Goal: Information Seeking & Learning: Learn about a topic

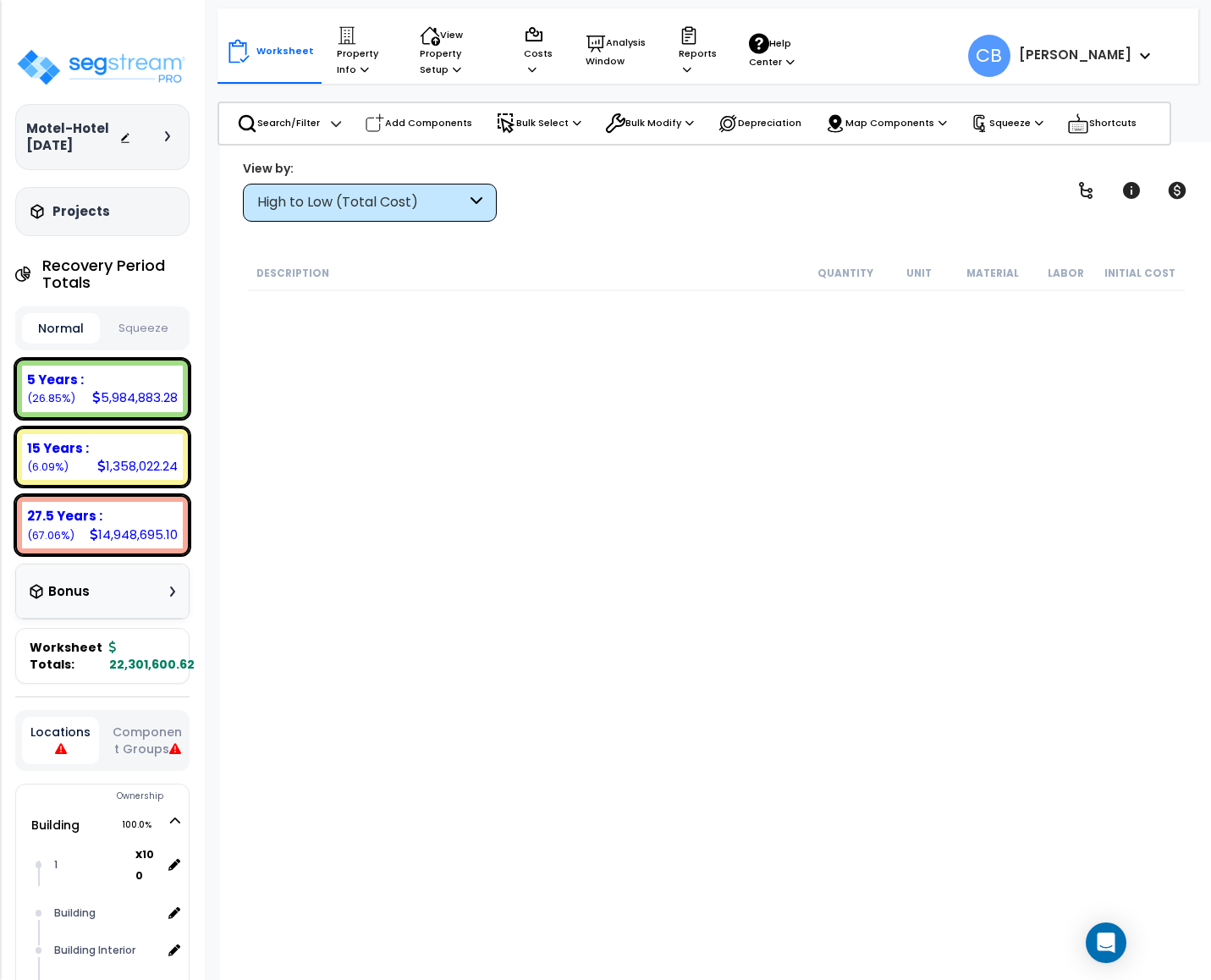
scroll to position [23775, 0]
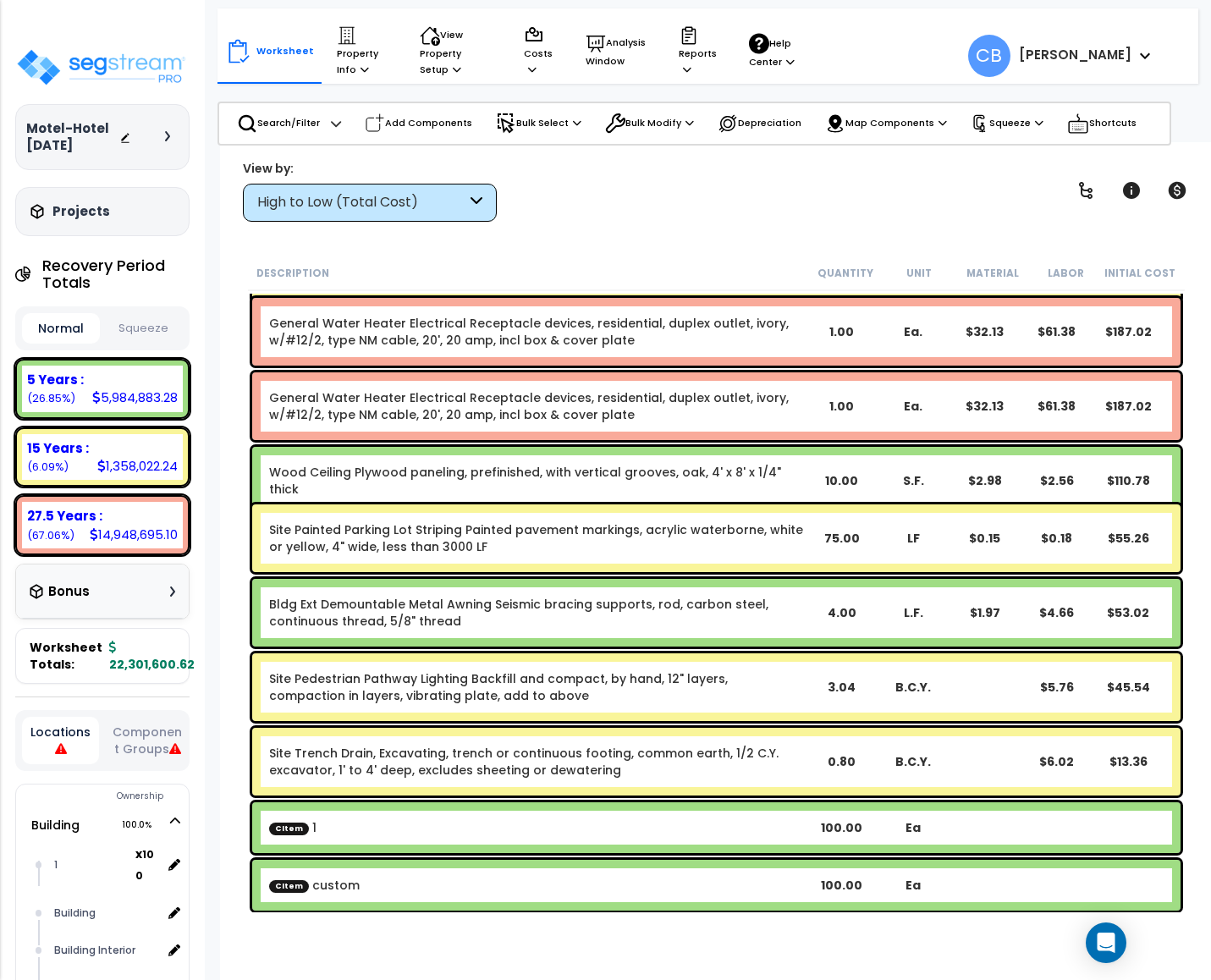
click at [559, 459] on div "Wood Ceiling Plywood paneling, prefinished, with vertical grooves, oak, 4' x 8'…" at bounding box center [717, 480] width 929 height 67
click at [559, 464] on link "Wood Ceiling Plywood paneling, prefinished, with vertical grooves, oak, 4' x 8'…" at bounding box center [537, 481] width 537 height 34
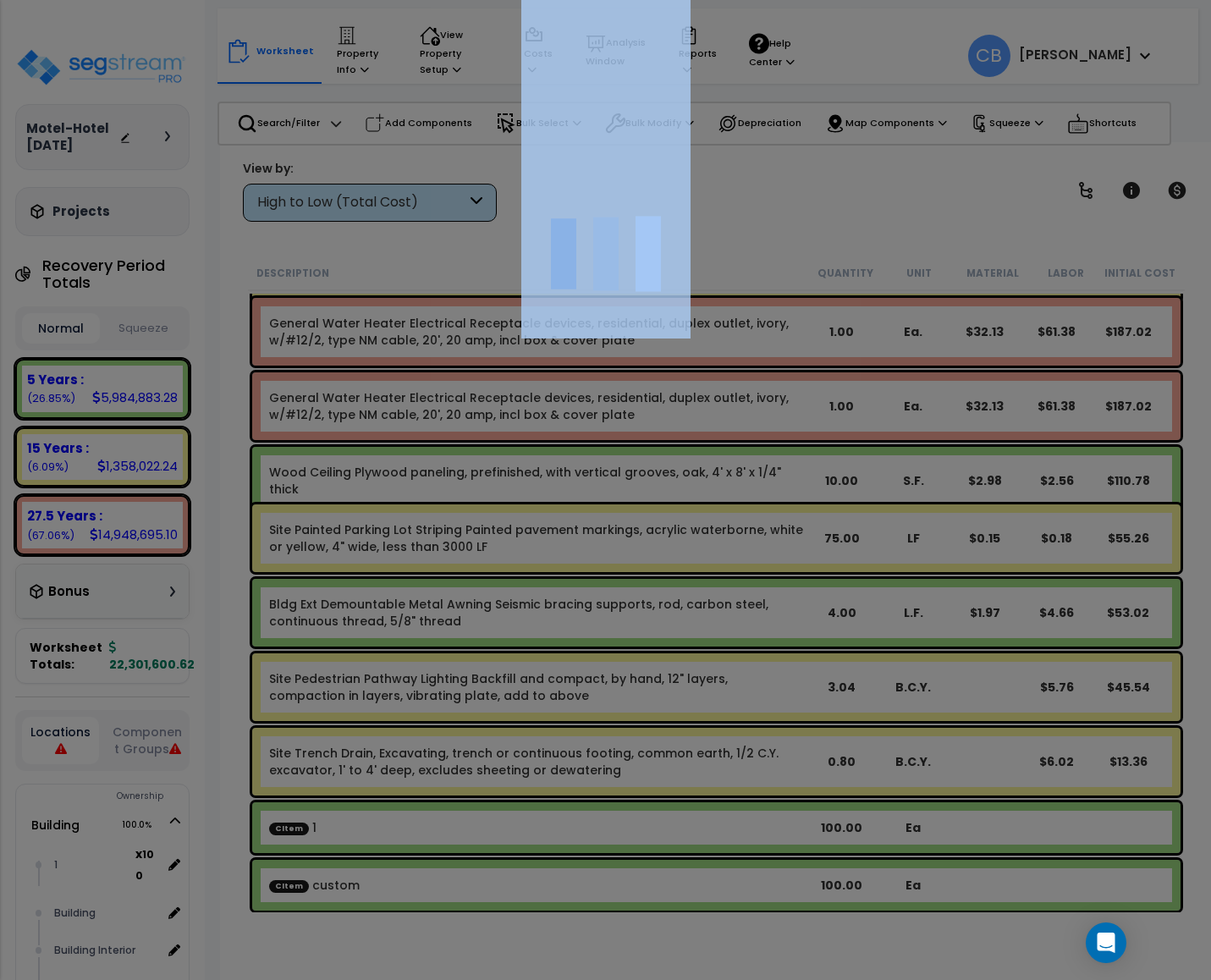
click at [559, 462] on div at bounding box center [605, 490] width 1211 height 980
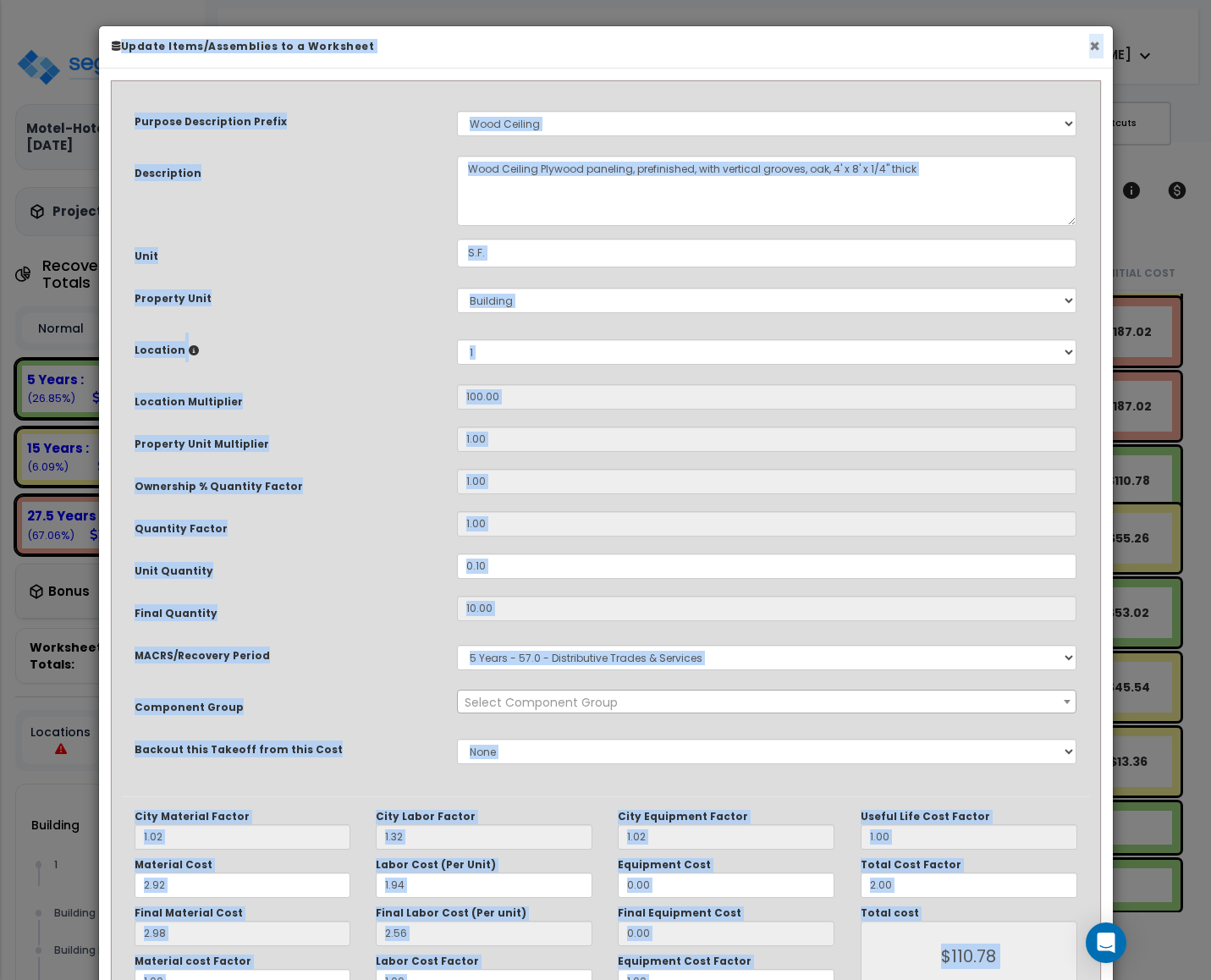
click at [1090, 50] on button "×" at bounding box center [1095, 46] width 11 height 18
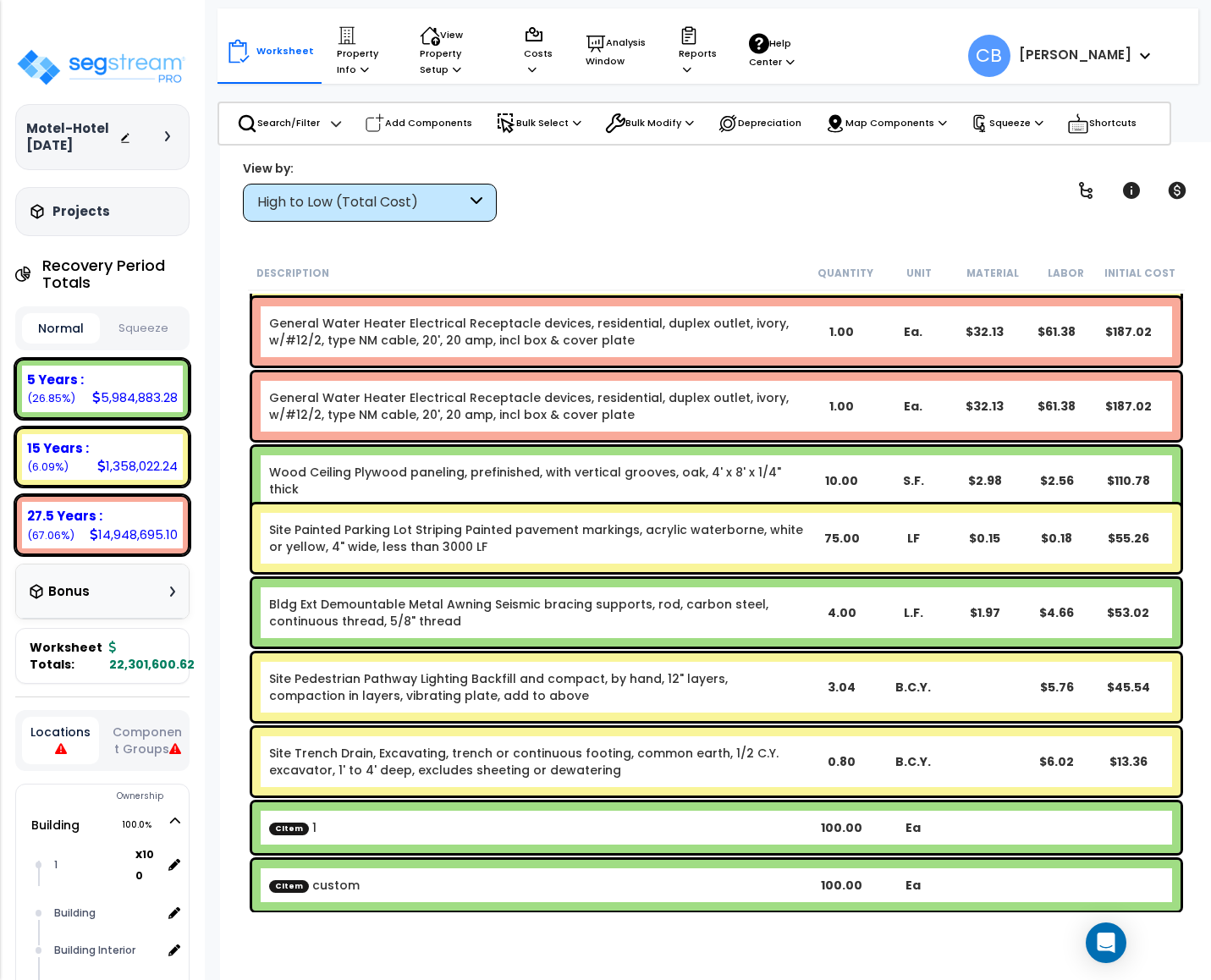
click at [656, 523] on link "Site Painted Parking Lot Striping Painted pavement markings, acrylic waterborne…" at bounding box center [537, 539] width 537 height 34
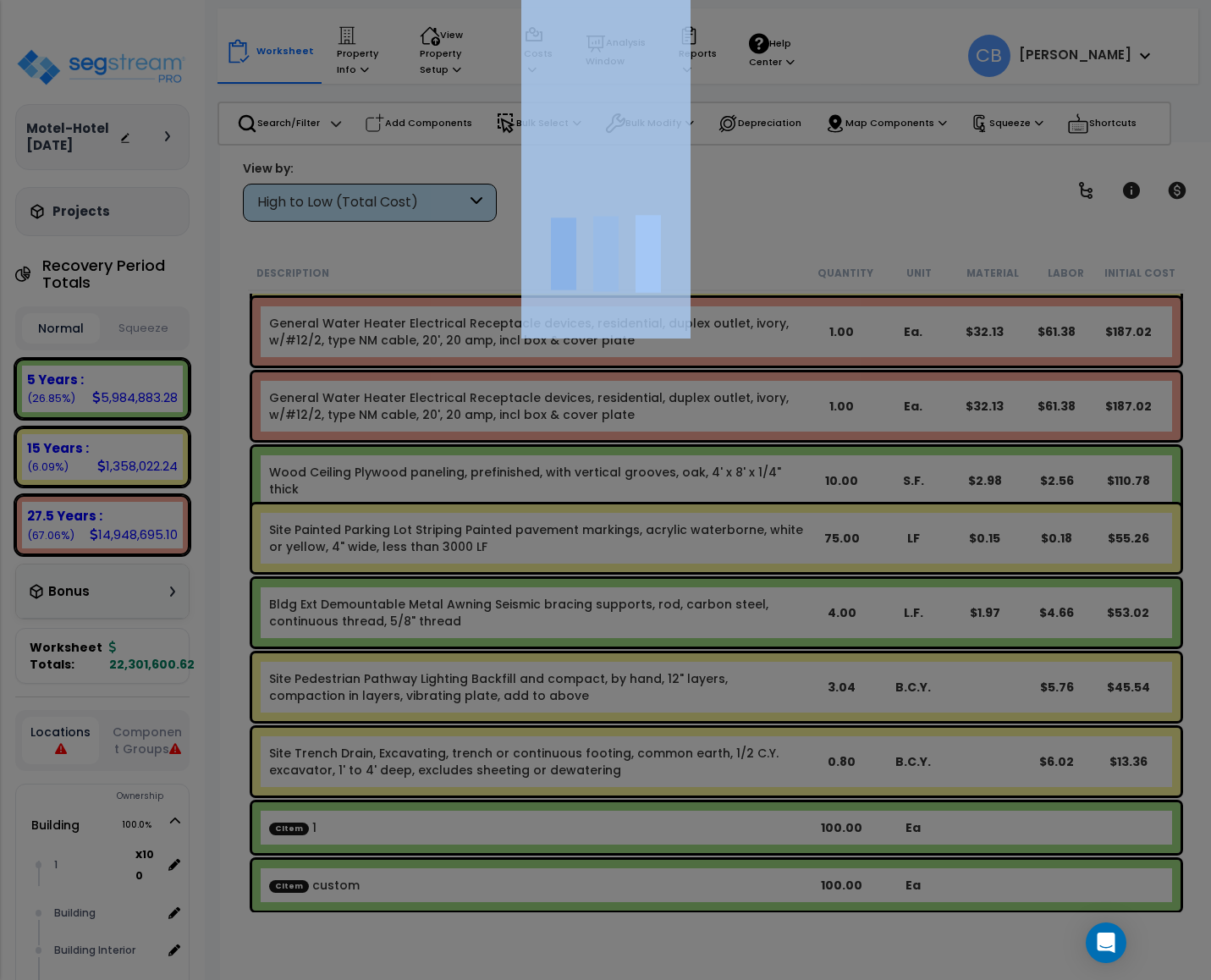
click at [656, 523] on div at bounding box center [605, 490] width 1211 height 980
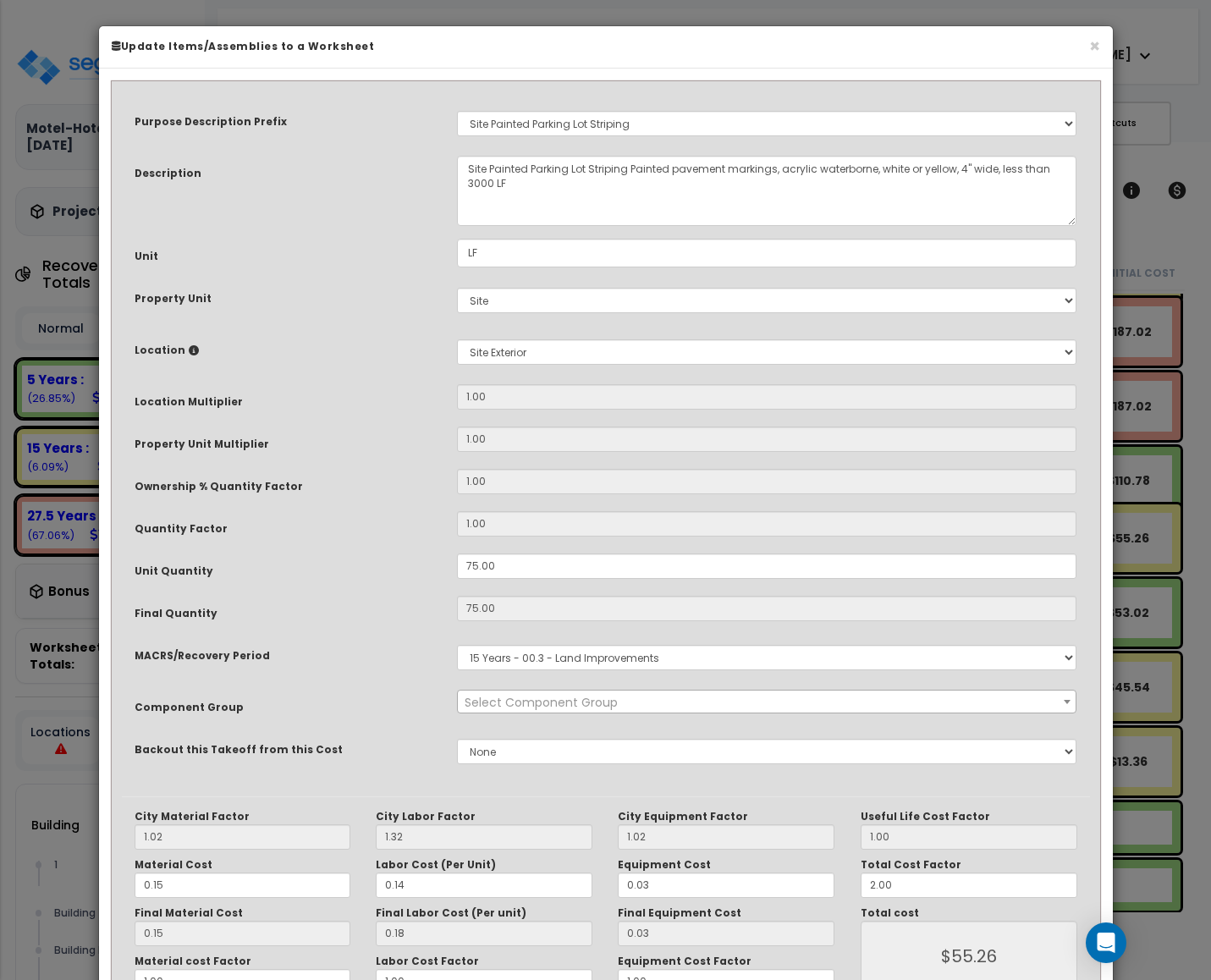
click at [656, 523] on input "1.00" at bounding box center [767, 524] width 620 height 25
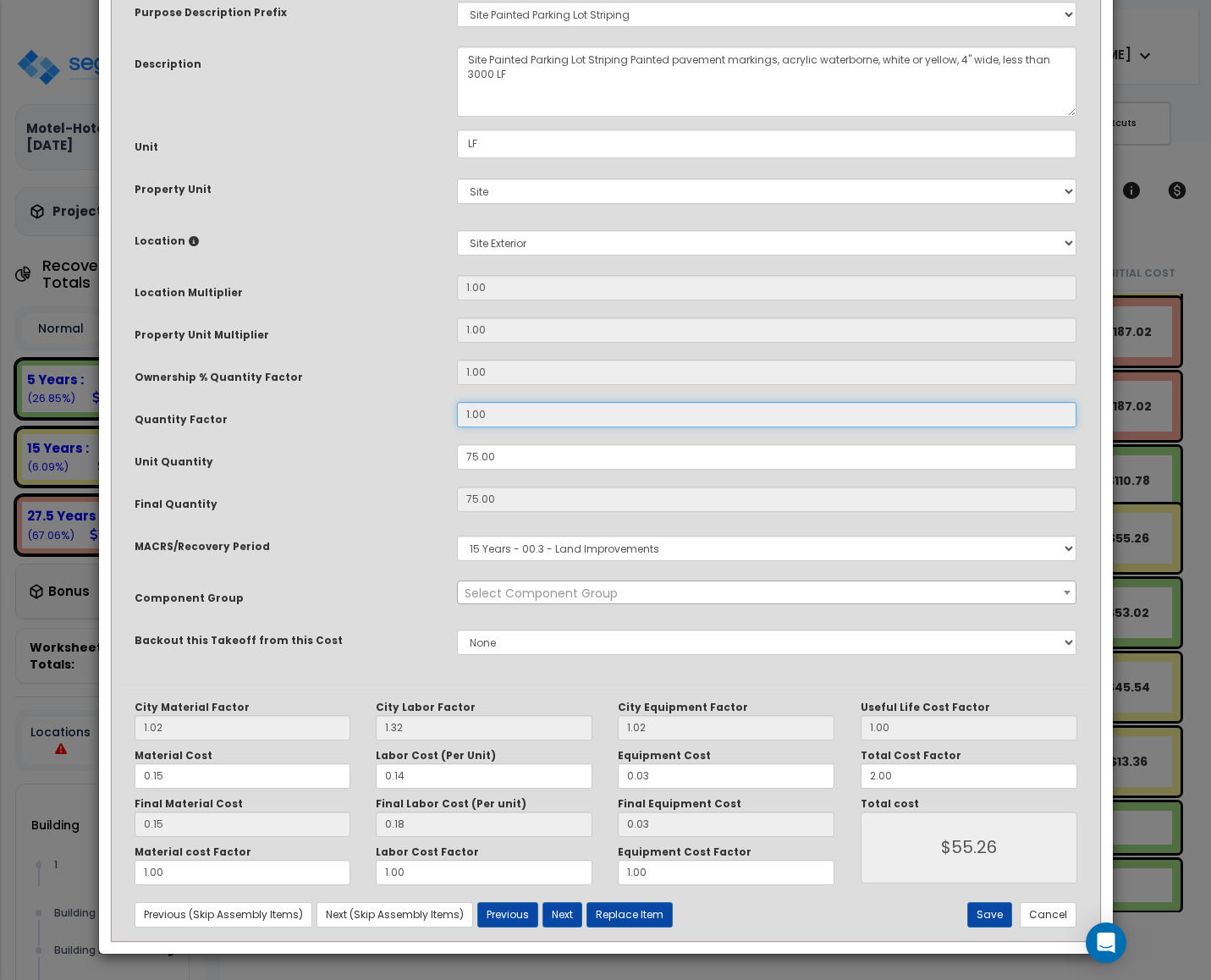
scroll to position [0, 0]
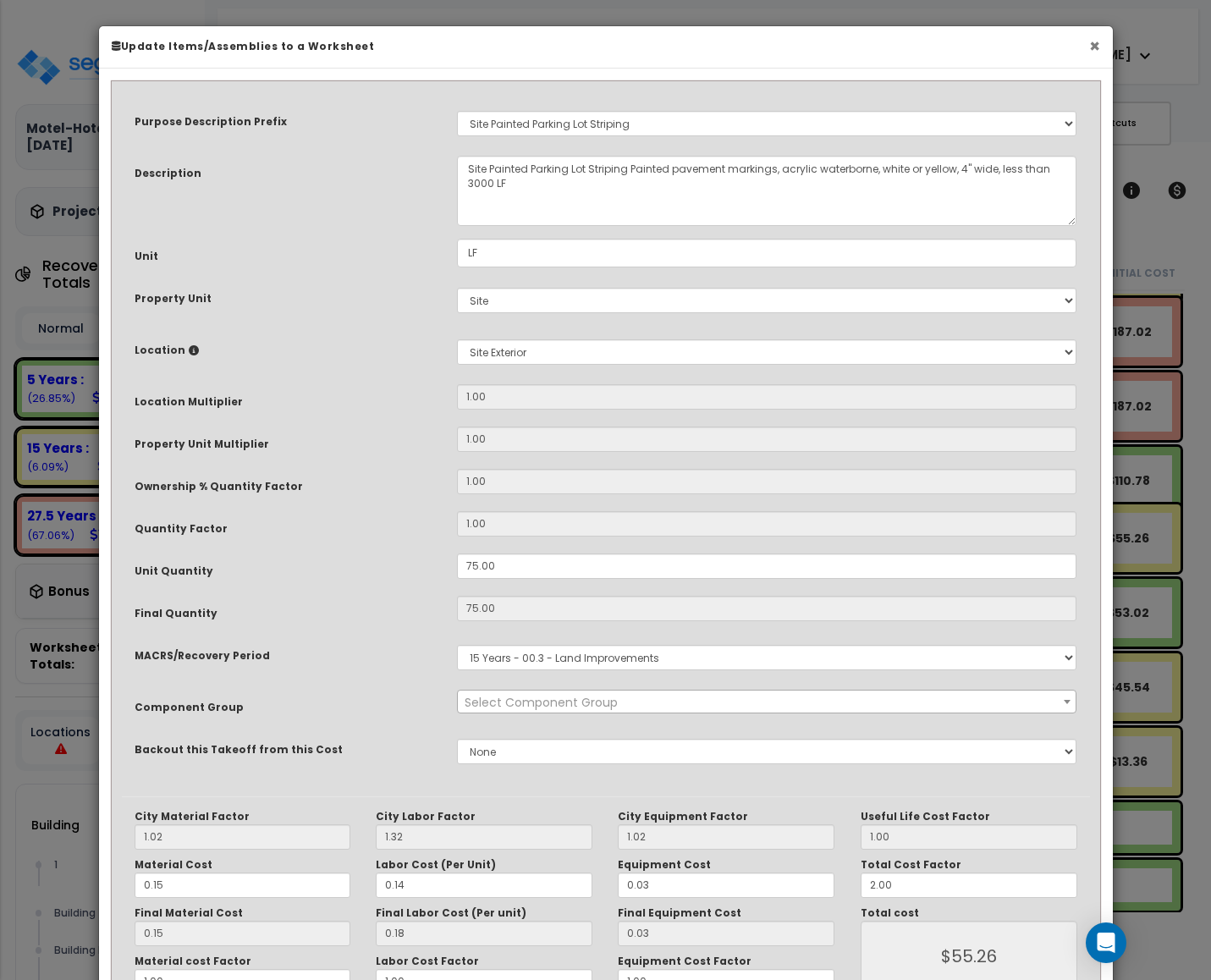
click at [1098, 55] on button "×" at bounding box center [1095, 46] width 11 height 18
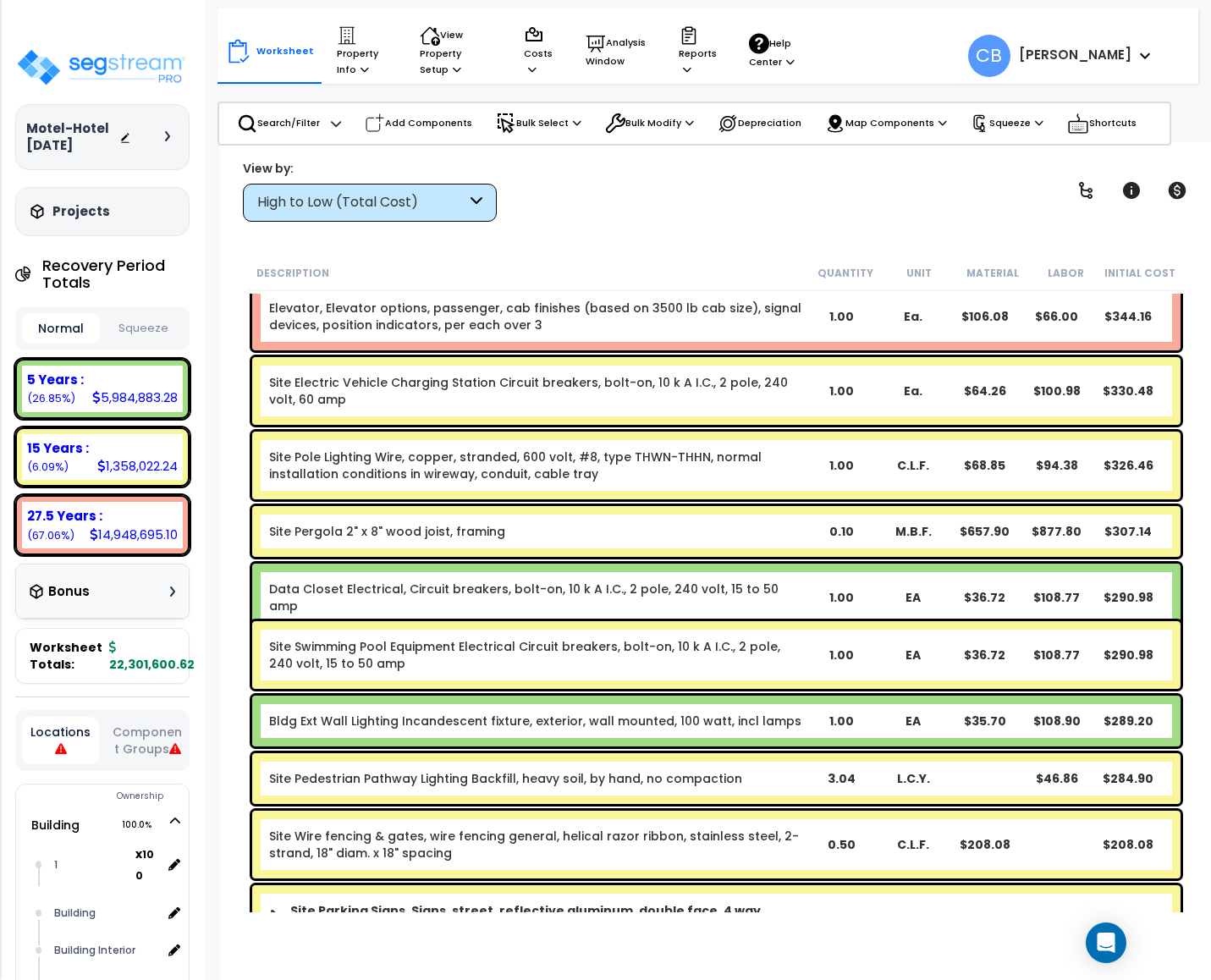
click at [646, 438] on div "Site Pole Lighting Wire, copper, stranded, 600 volt, #8, type THWN-THHN, normal…" at bounding box center [717, 465] width 929 height 67
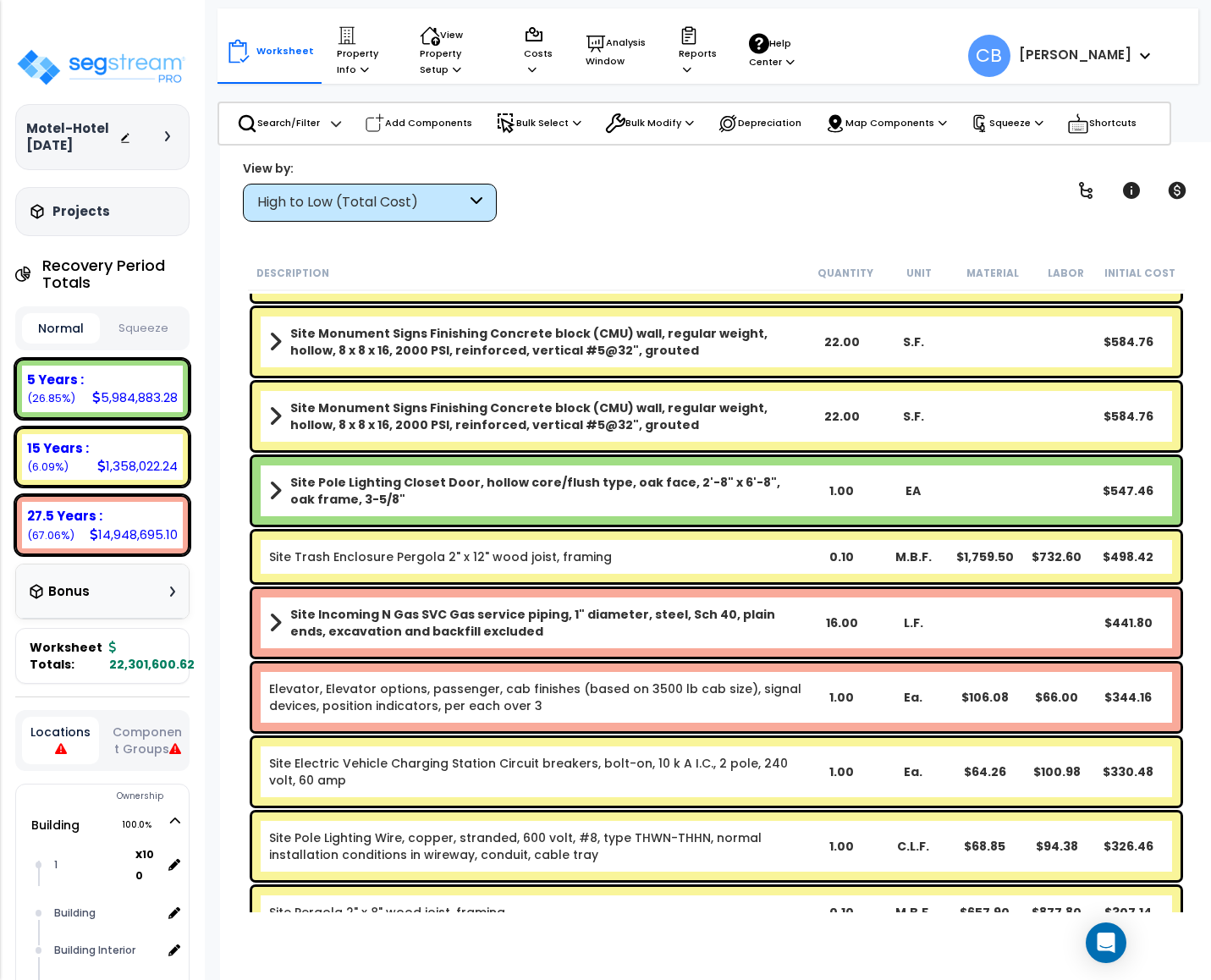
click at [644, 441] on div "Site Monument Signs Finishing Concrete block (CMU) wall, regular weight, hollow…" at bounding box center [717, 416] width 929 height 67
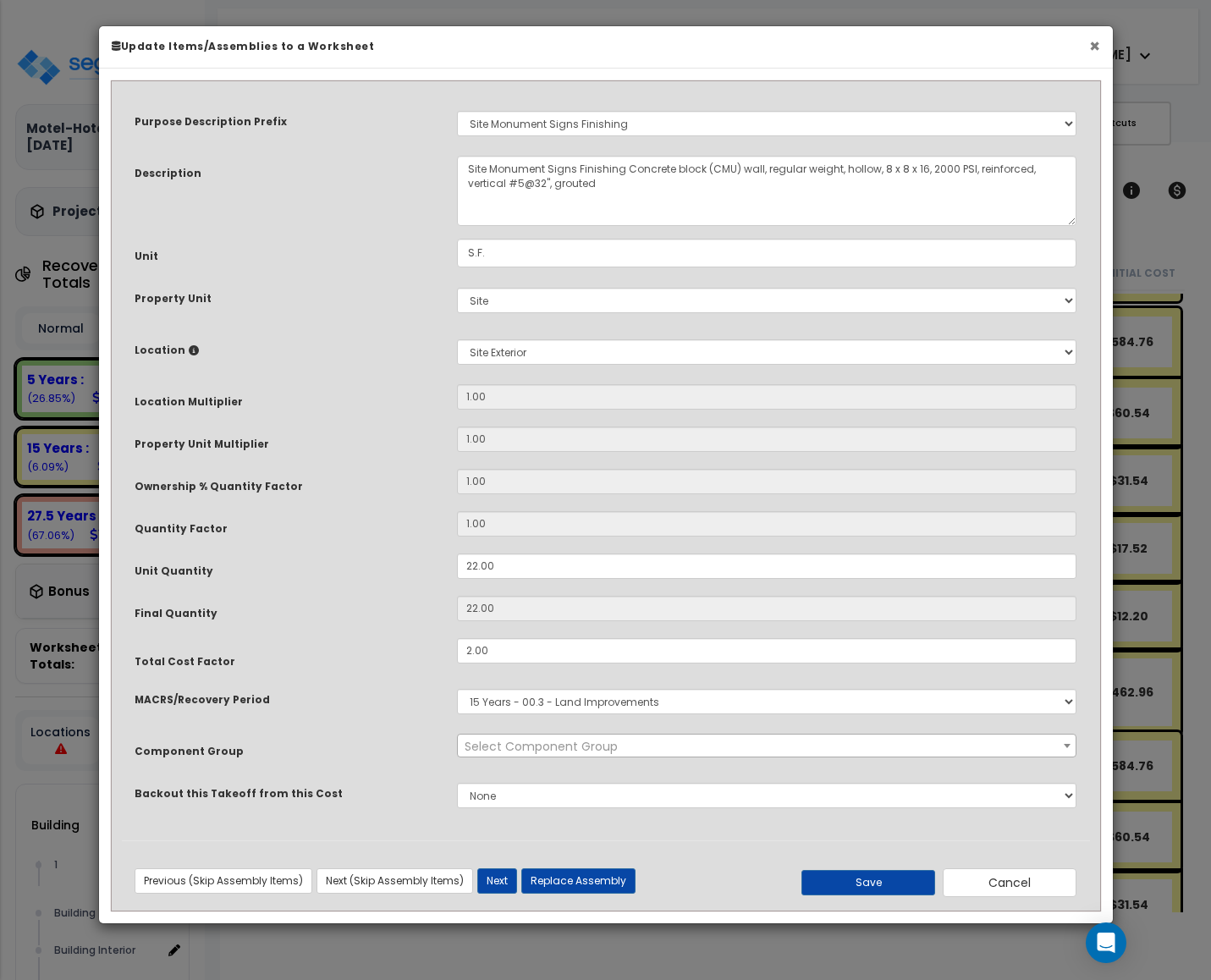
click at [1095, 40] on button "×" at bounding box center [1095, 46] width 11 height 18
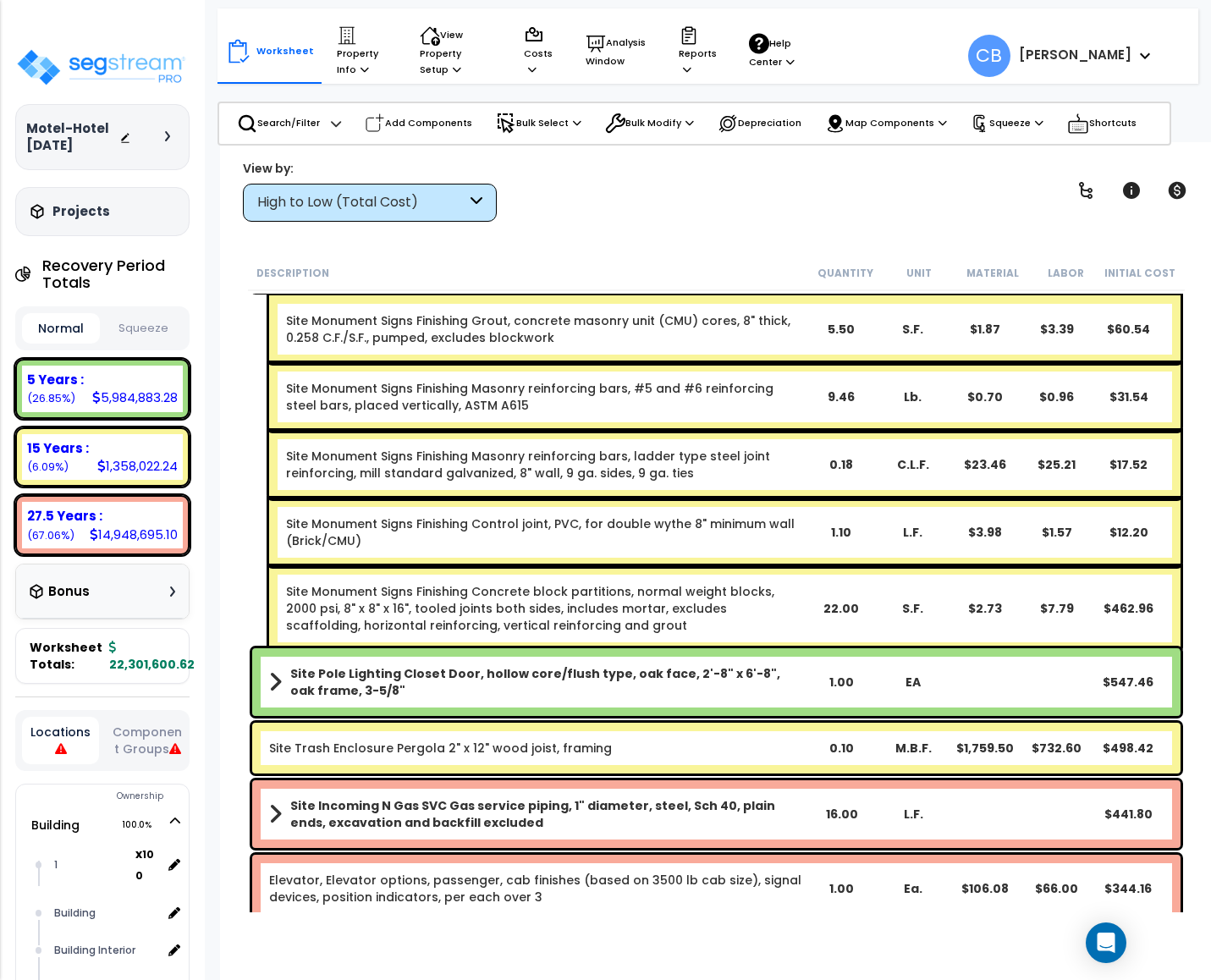
click at [452, 536] on link "Site Monument Signs Finishing Control joint, PVC, for double wythe 8" minimum w…" at bounding box center [545, 532] width 518 height 34
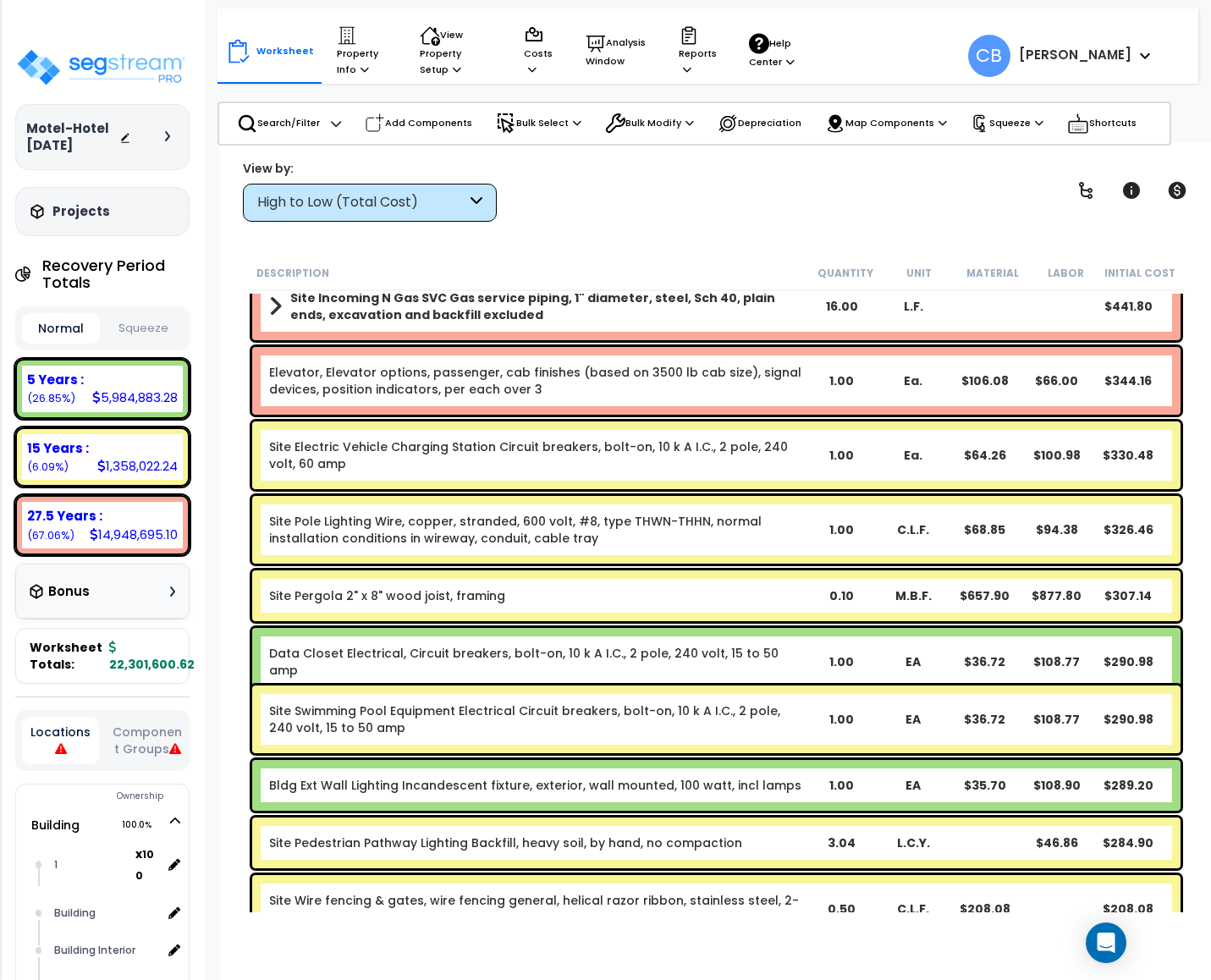
click at [661, 551] on div "Site Pole Lighting Wire, copper, stranded, 600 volt, #8, type THWN-THHN, normal…" at bounding box center [717, 530] width 929 height 67
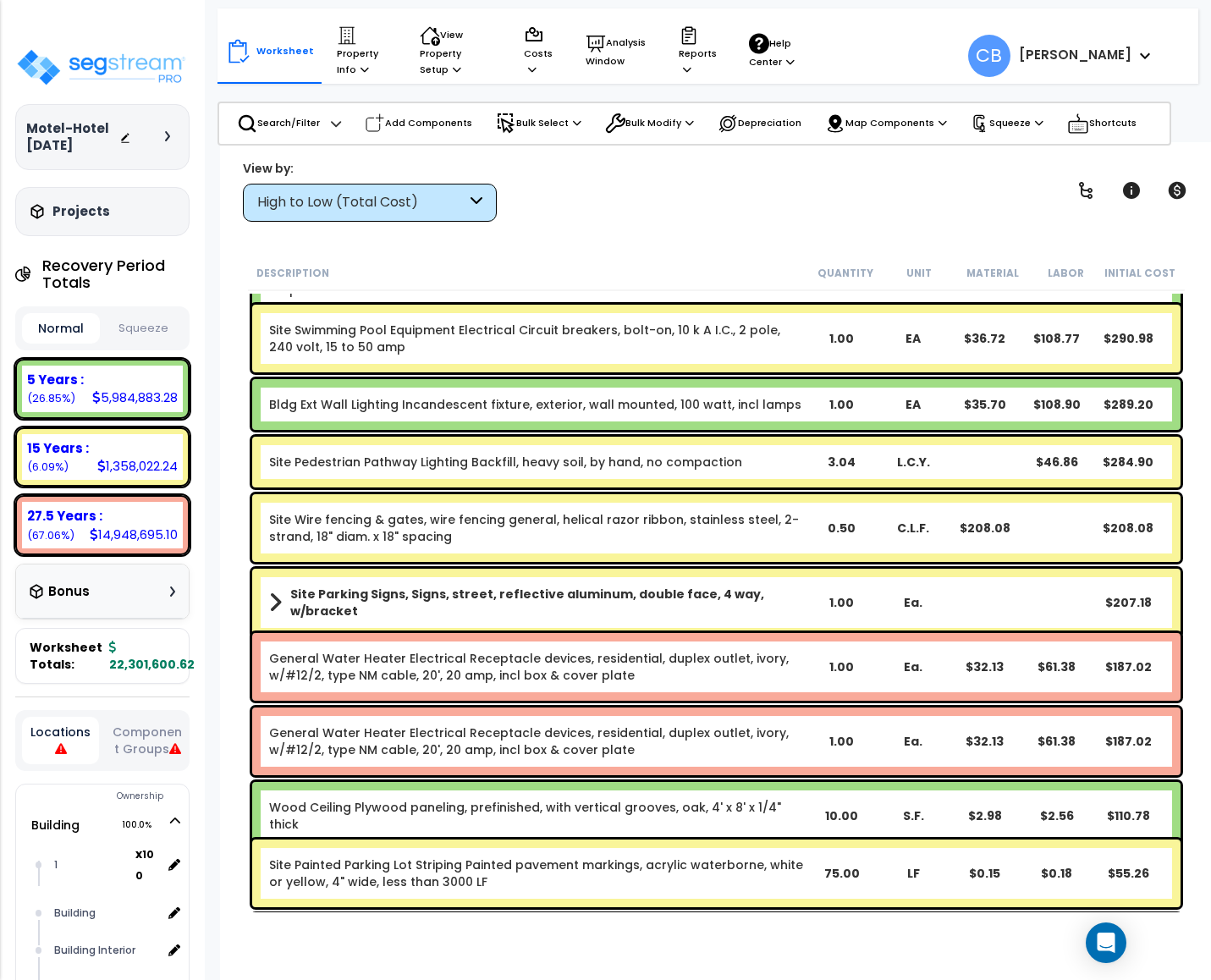
click at [661, 551] on div "Site Wire fencing & gates, wire fencing general, helical razor ribbon, stainles…" at bounding box center [717, 528] width 929 height 67
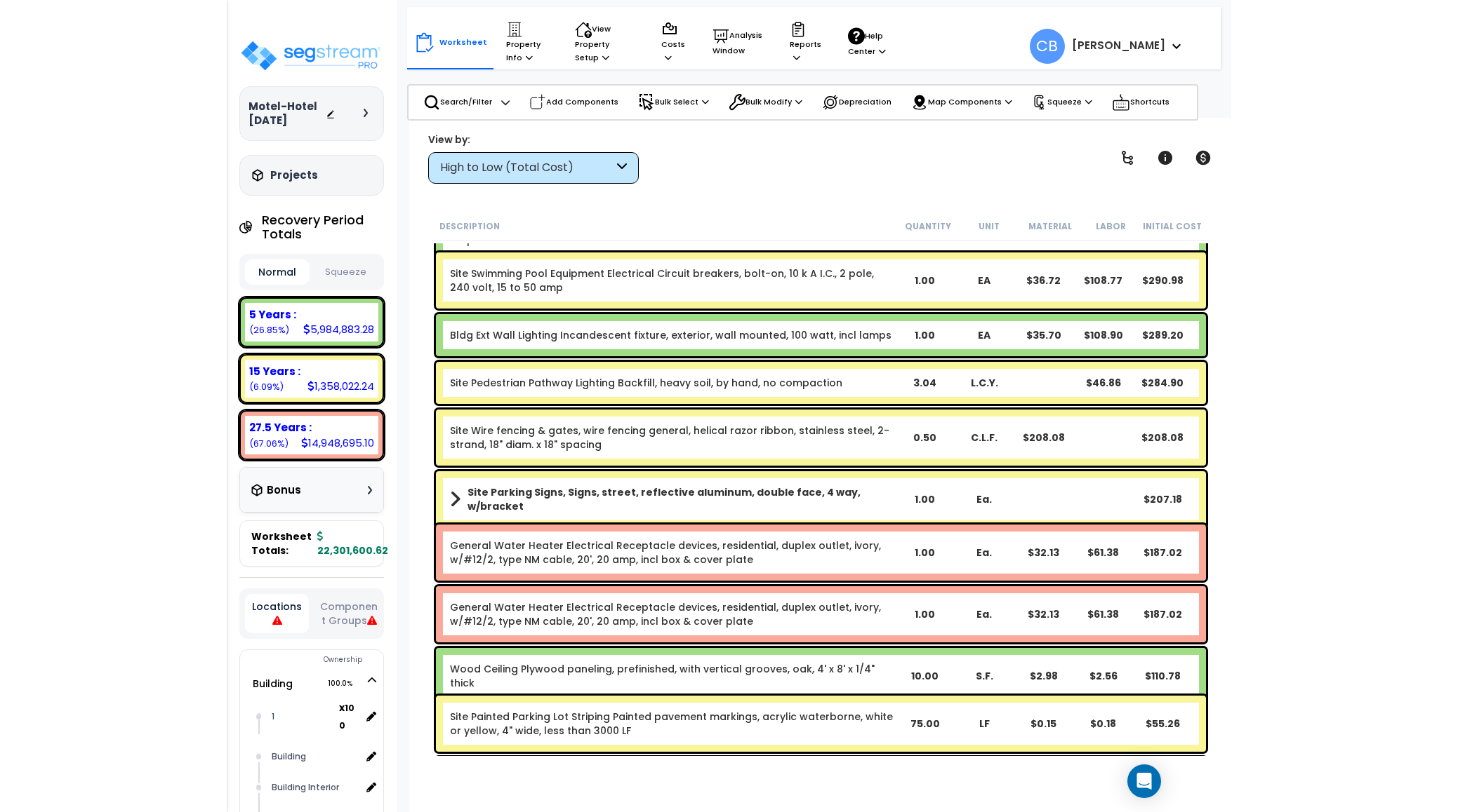
scroll to position [20293, 0]
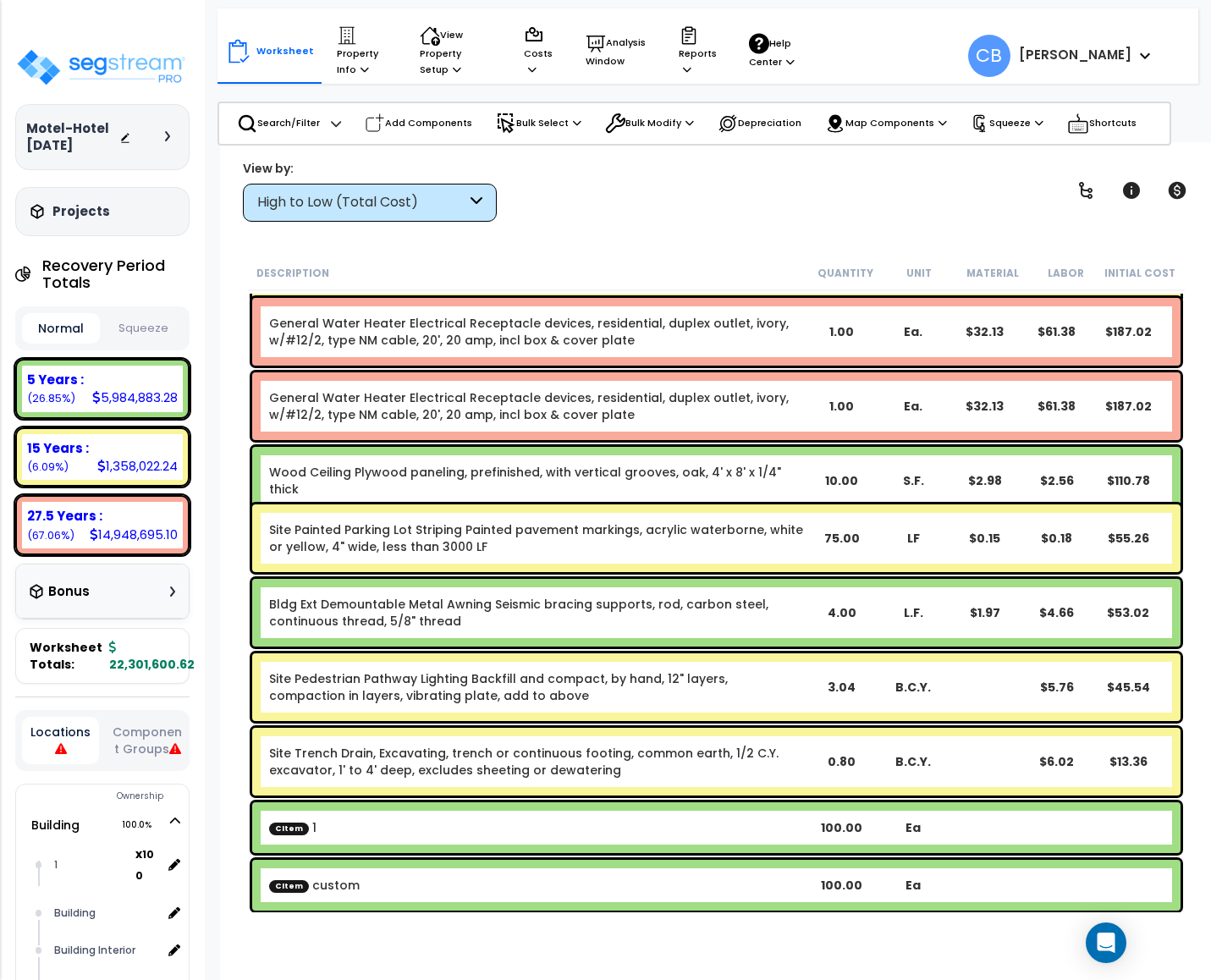
click at [661, 551] on link "Site Painted Parking Lot Striping Painted pavement markings, acrylic waterborne…" at bounding box center [537, 539] width 537 height 34
click at [515, 567] on div "Site Painted Parking Lot Striping Painted pavement markings, acrylic waterborne…" at bounding box center [717, 538] width 929 height 67
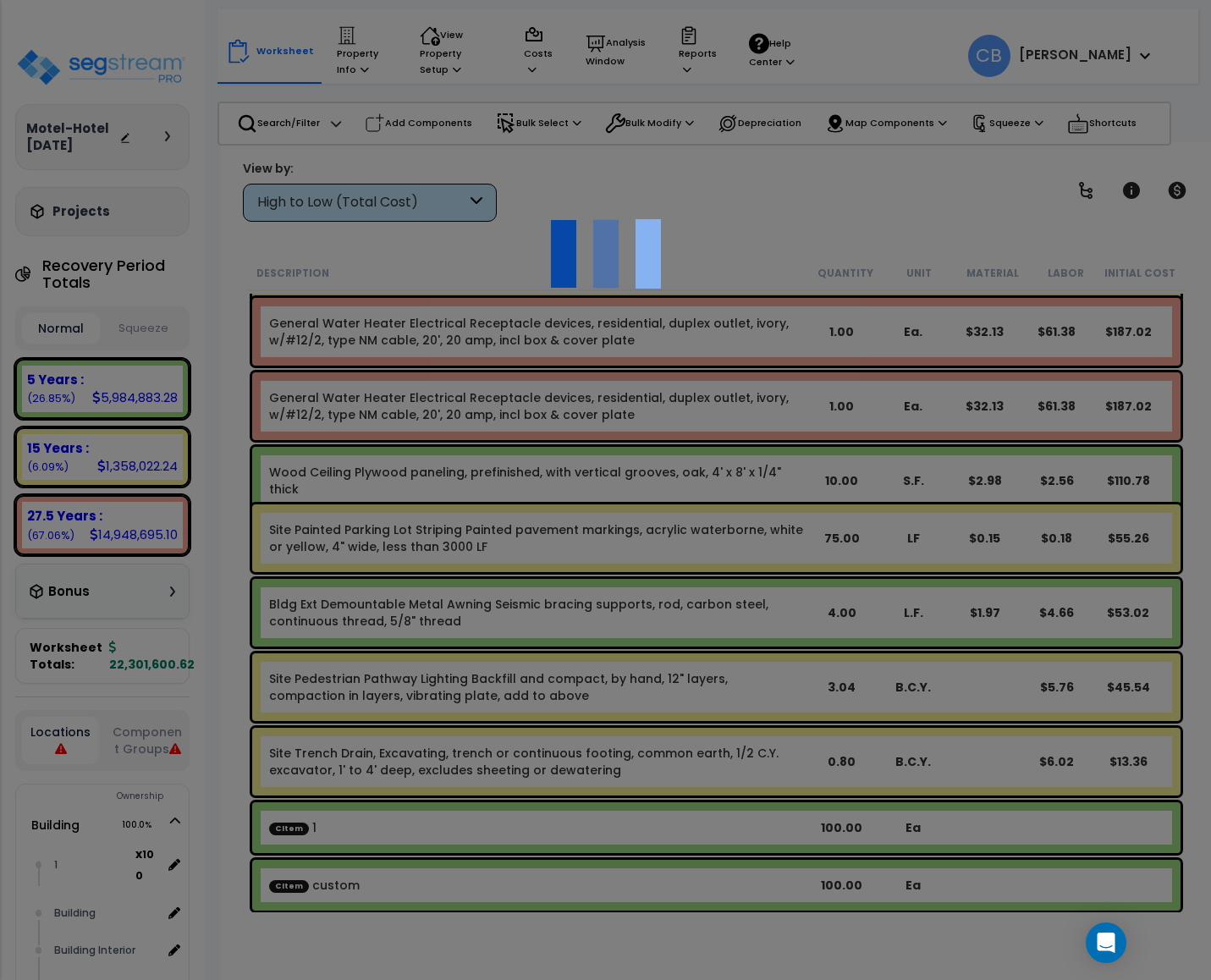
click at [515, 567] on div at bounding box center [605, 490] width 1211 height 980
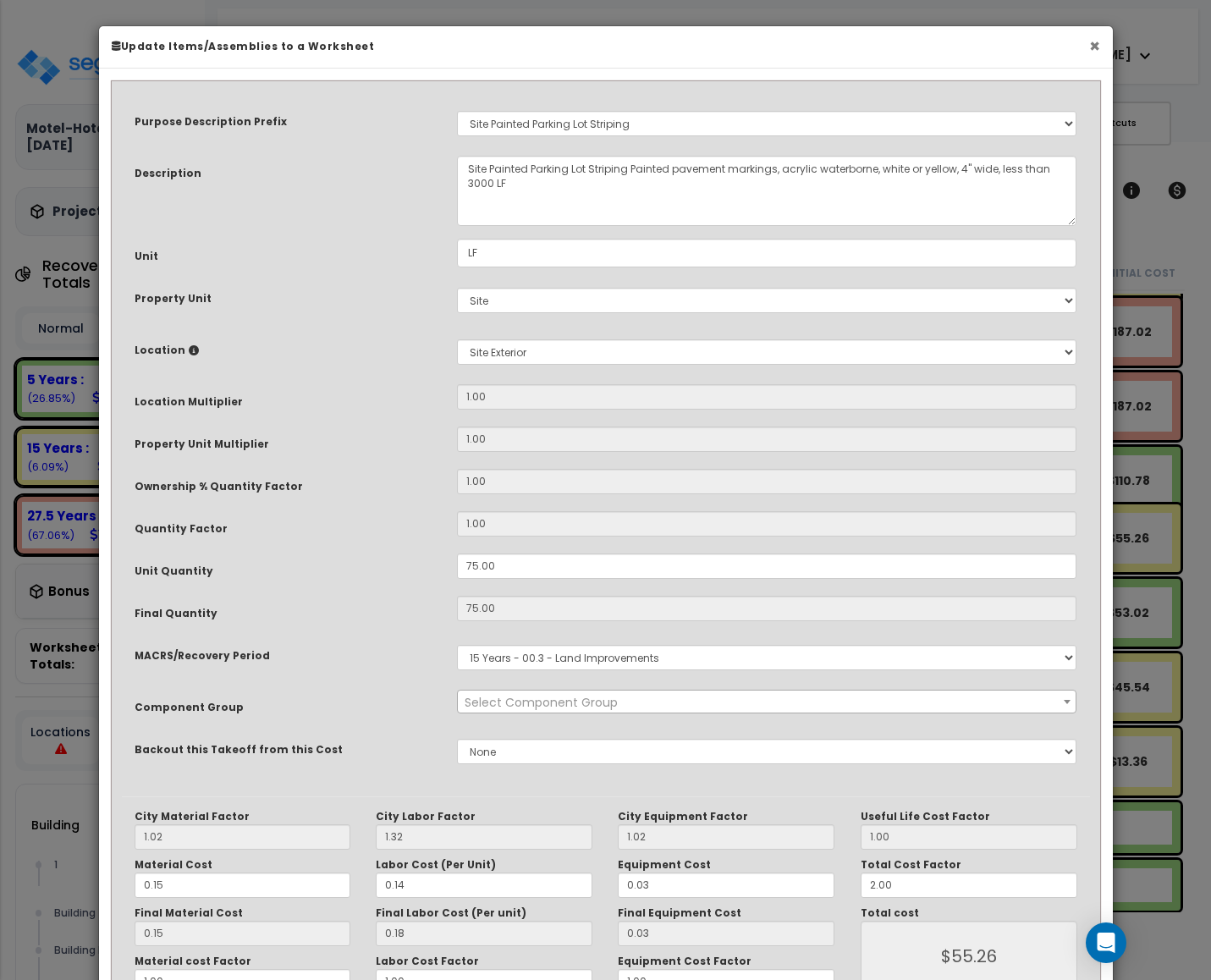
click at [1093, 46] on button "×" at bounding box center [1095, 46] width 11 height 18
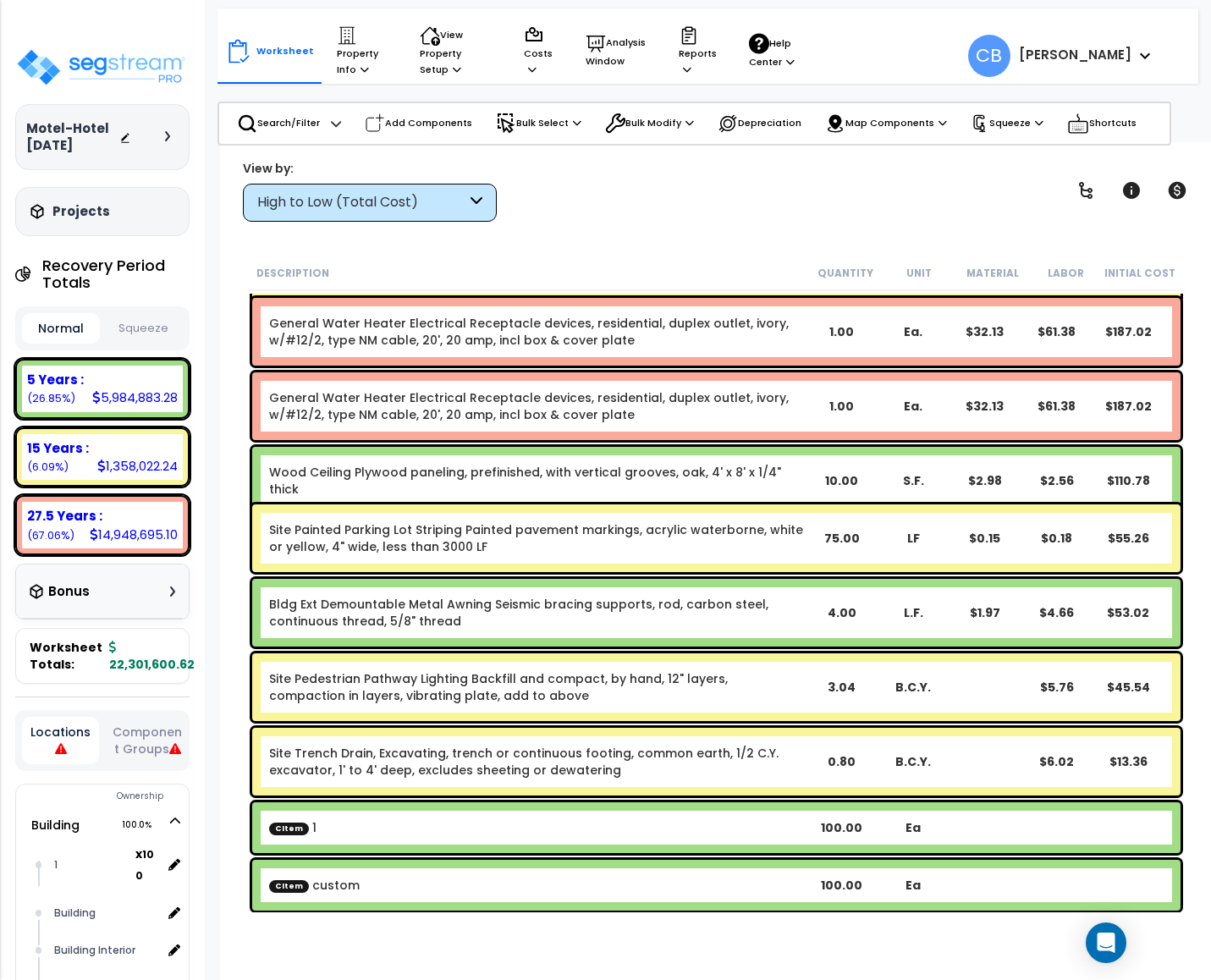
click at [687, 476] on link "Wood Ceiling Plywood paneling, prefinished, with vertical grooves, oak, 4' x 8'…" at bounding box center [537, 481] width 537 height 34
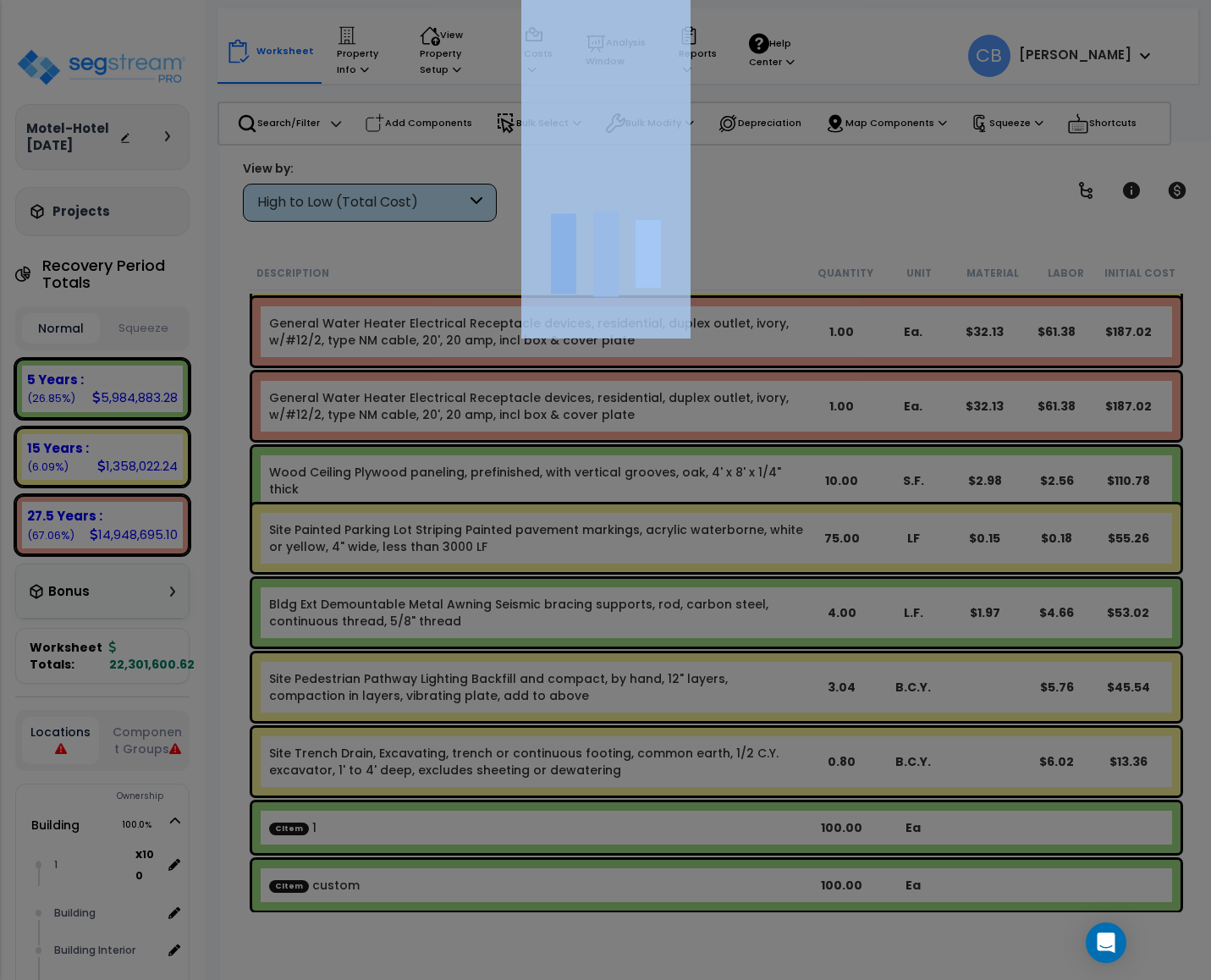
click at [687, 476] on div at bounding box center [605, 490] width 1211 height 980
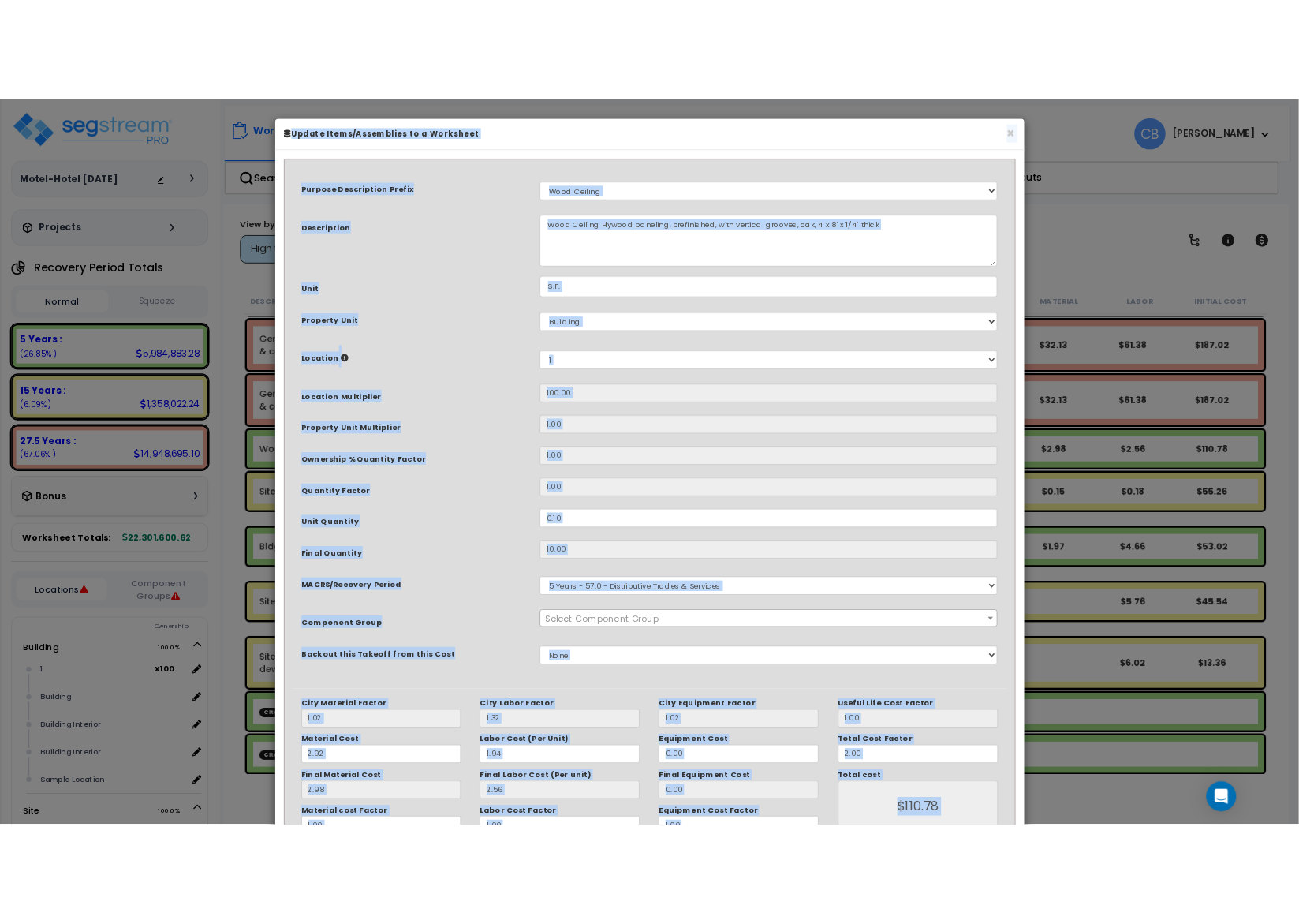
scroll to position [22740, 0]
